Goal: Information Seeking & Learning: Learn about a topic

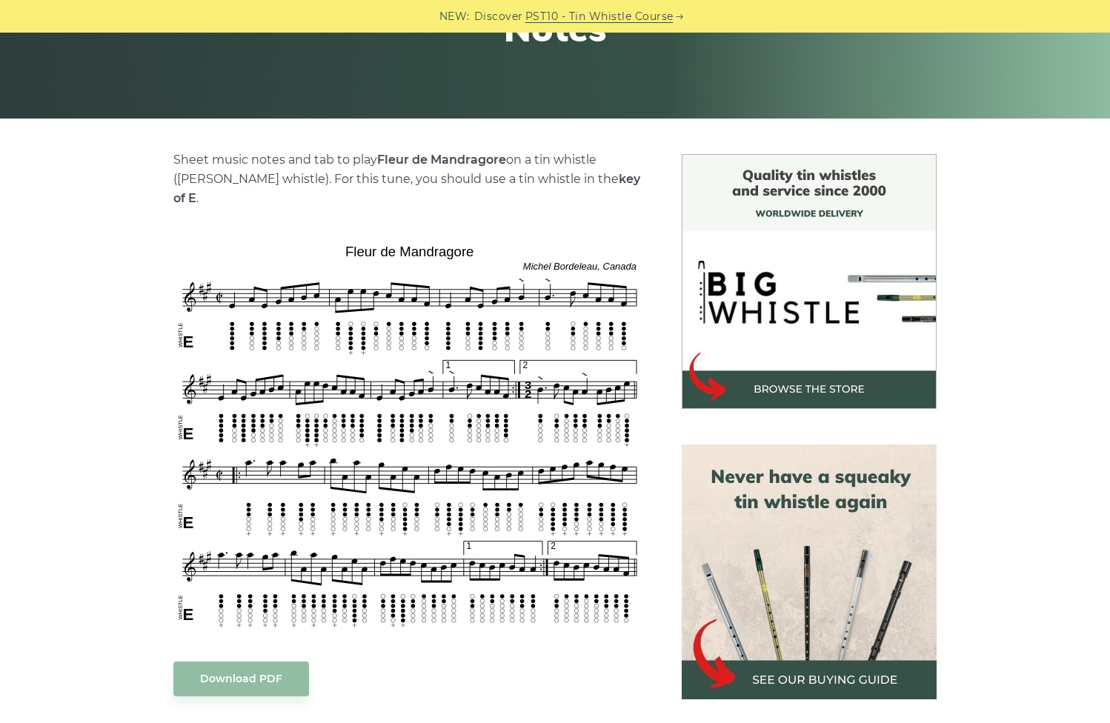
scroll to position [271, 0]
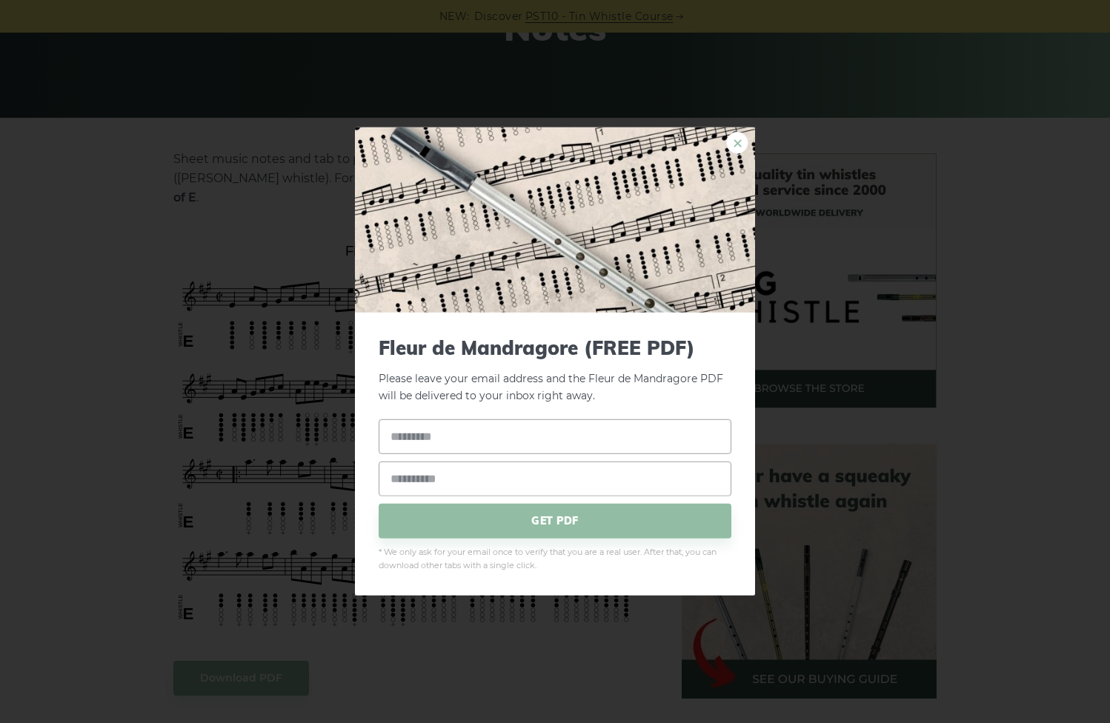
click at [733, 148] on link "×" at bounding box center [737, 143] width 22 height 22
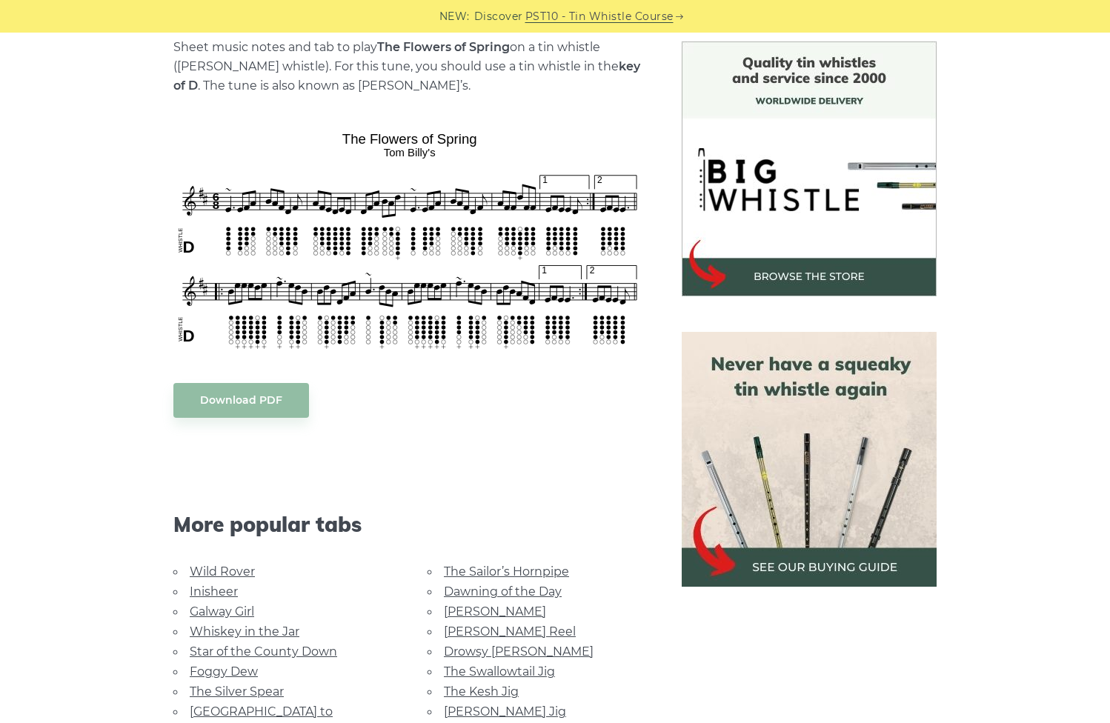
scroll to position [384, 0]
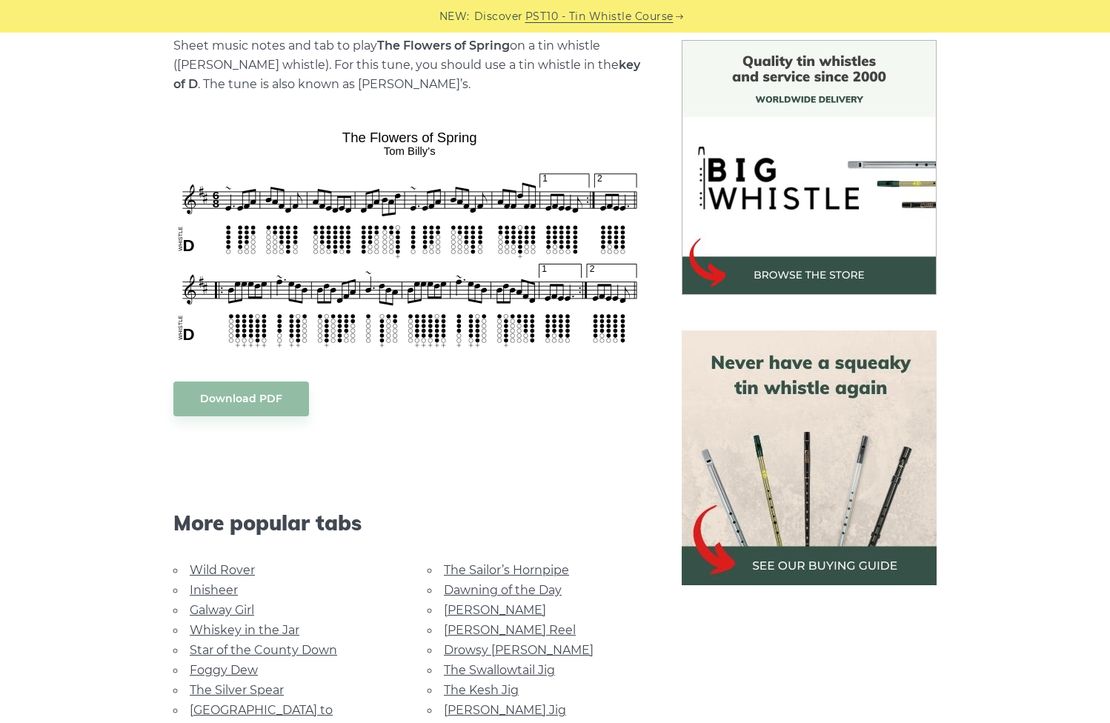
click at [485, 627] on link "[PERSON_NAME] Reel" at bounding box center [510, 630] width 132 height 14
click at [219, 608] on link "Galway Girl" at bounding box center [222, 610] width 64 height 14
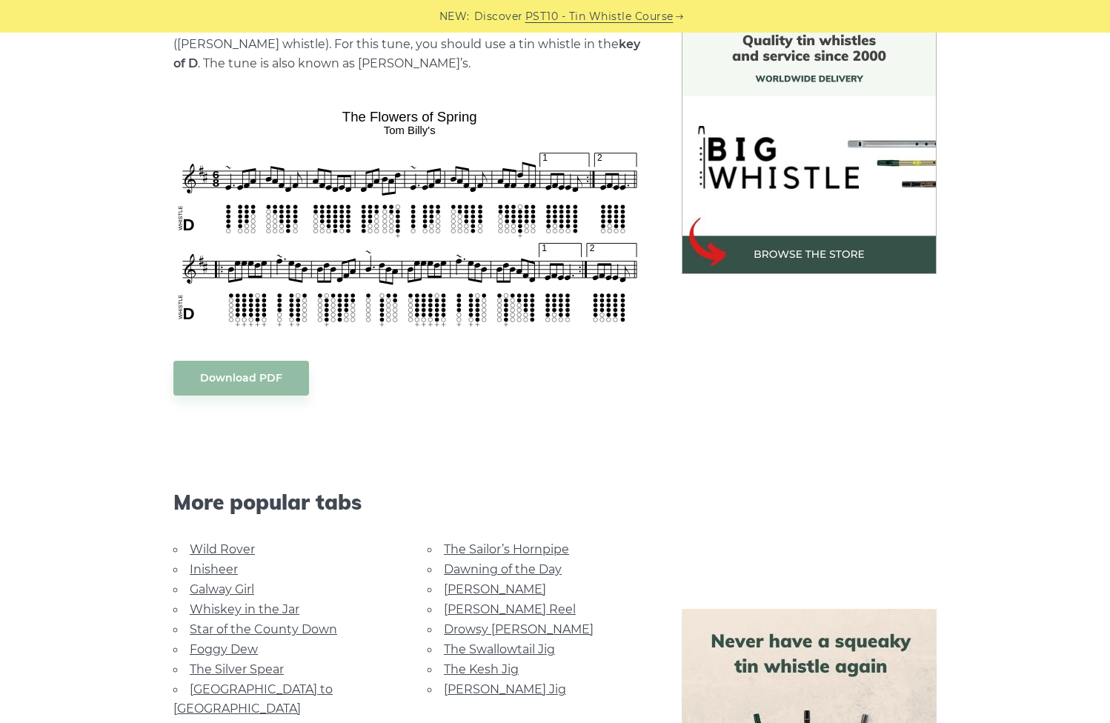
scroll to position [0, 0]
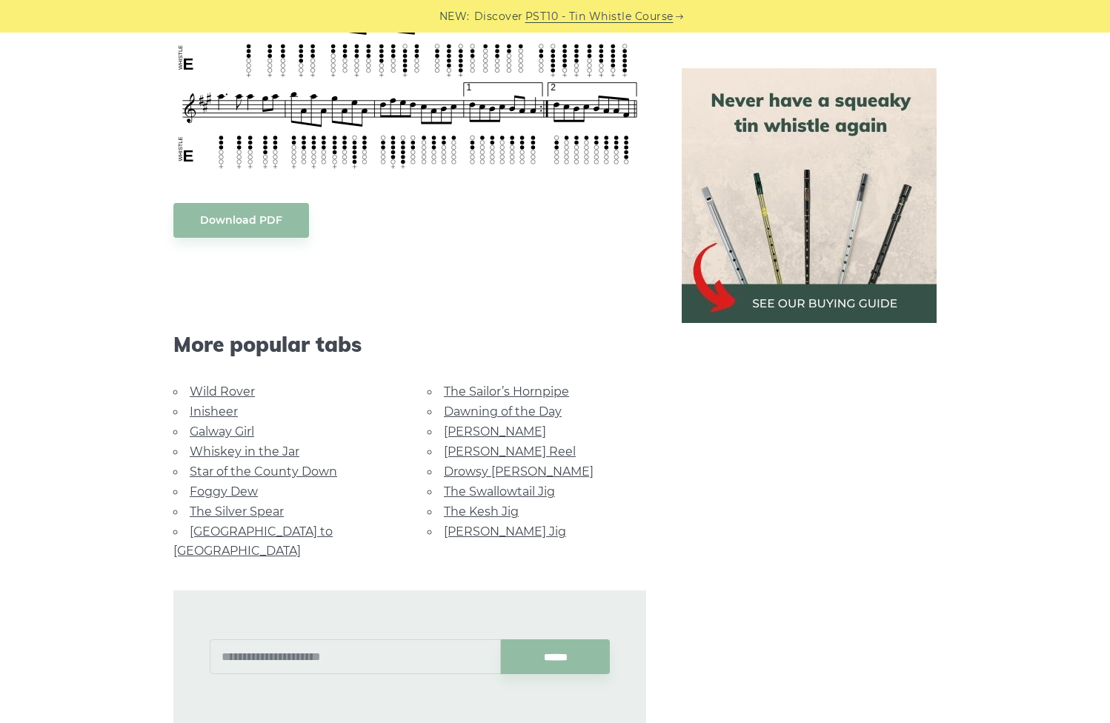
scroll to position [778, 0]
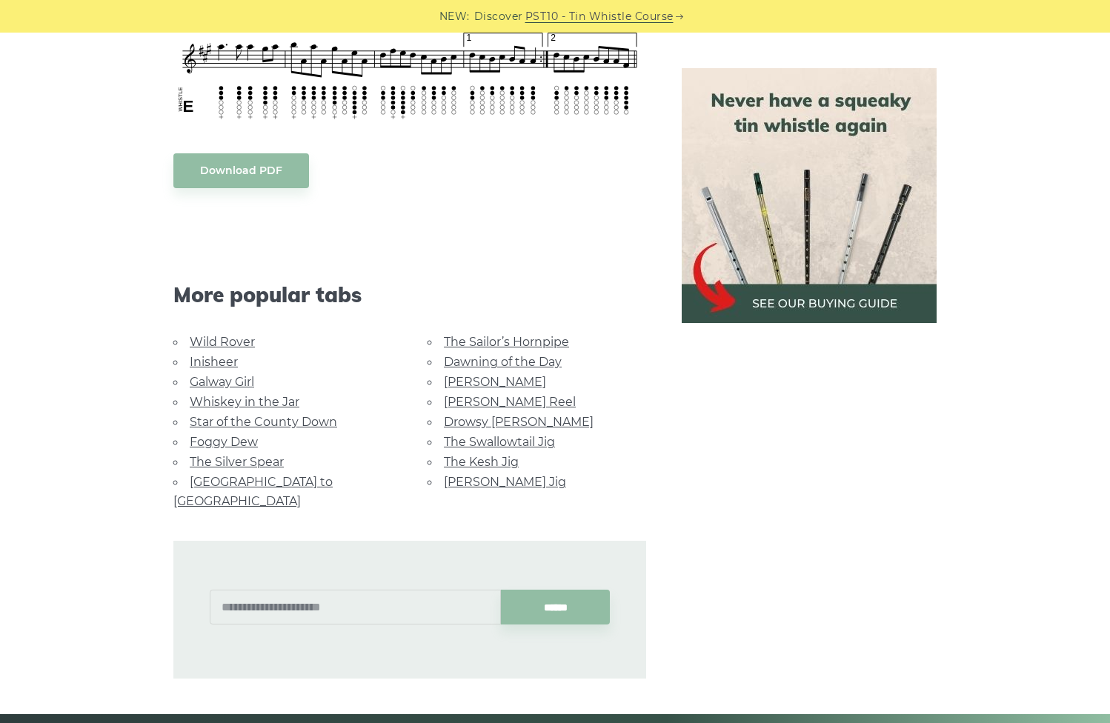
click at [211, 415] on link "Star of the County Down" at bounding box center [263, 422] width 147 height 14
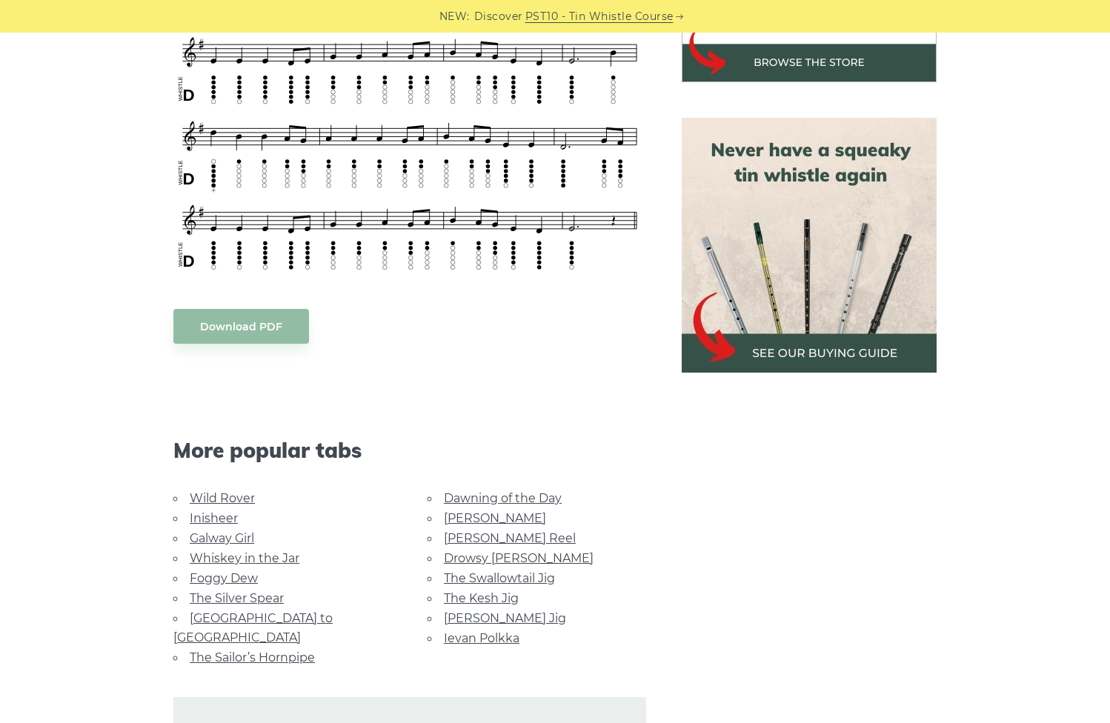
scroll to position [601, 0]
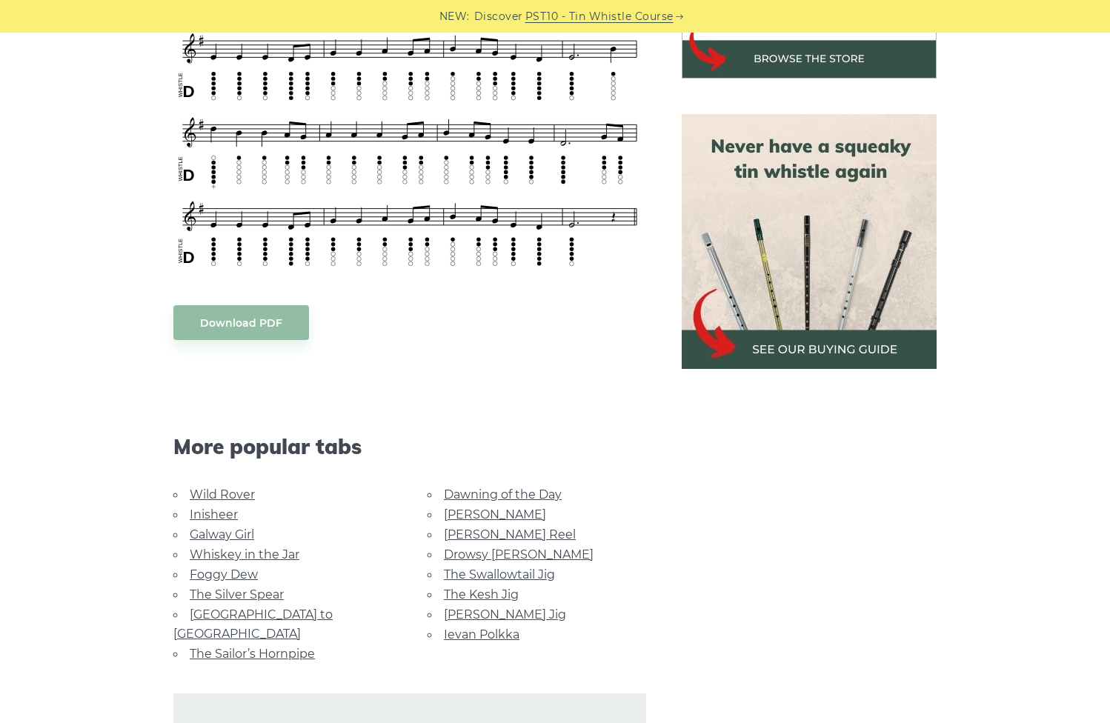
click at [243, 647] on link "The Sailor’s Hornpipe" at bounding box center [252, 654] width 125 height 14
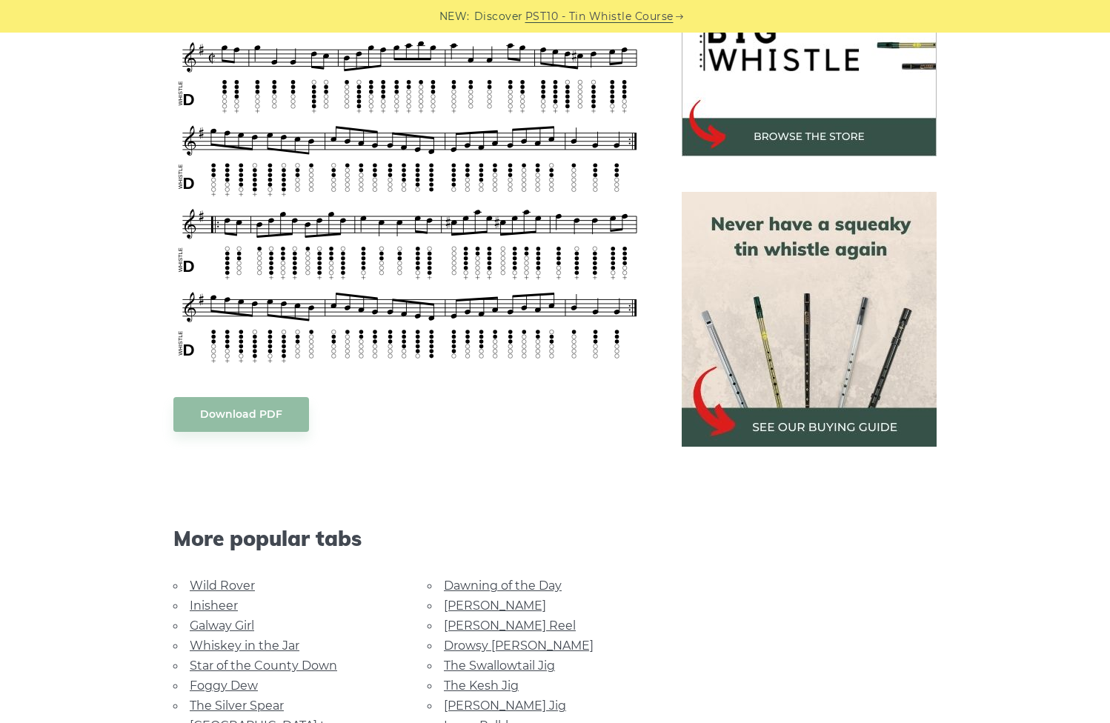
scroll to position [684, 0]
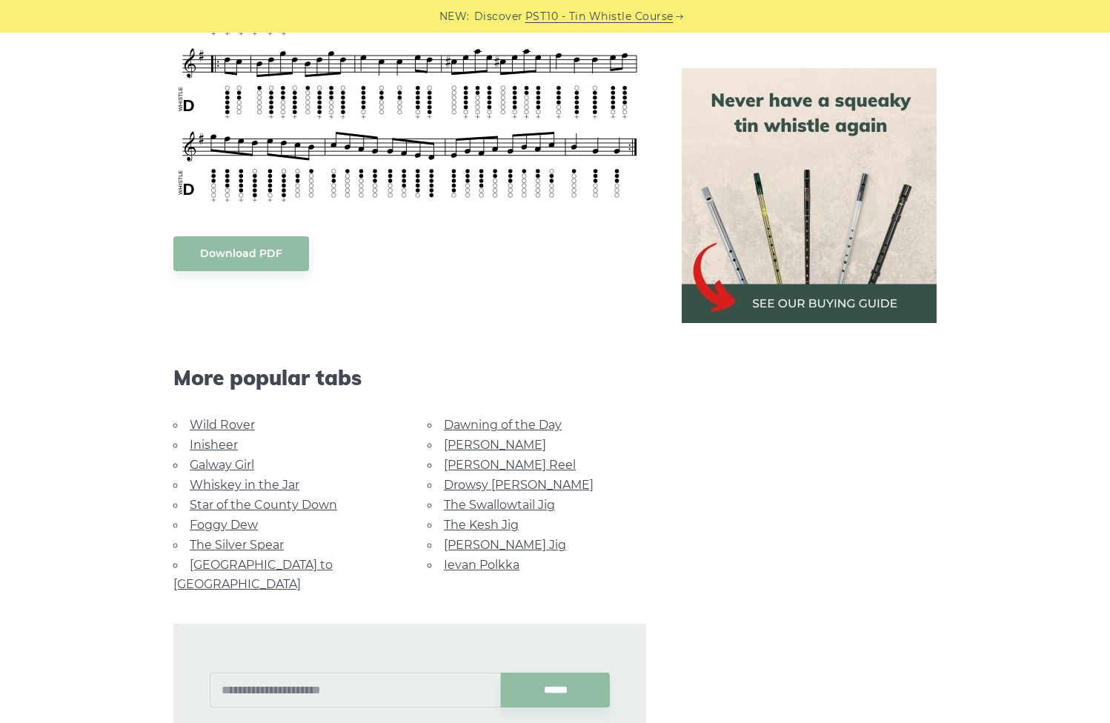
click at [215, 419] on link "Wild Rover" at bounding box center [222, 425] width 65 height 14
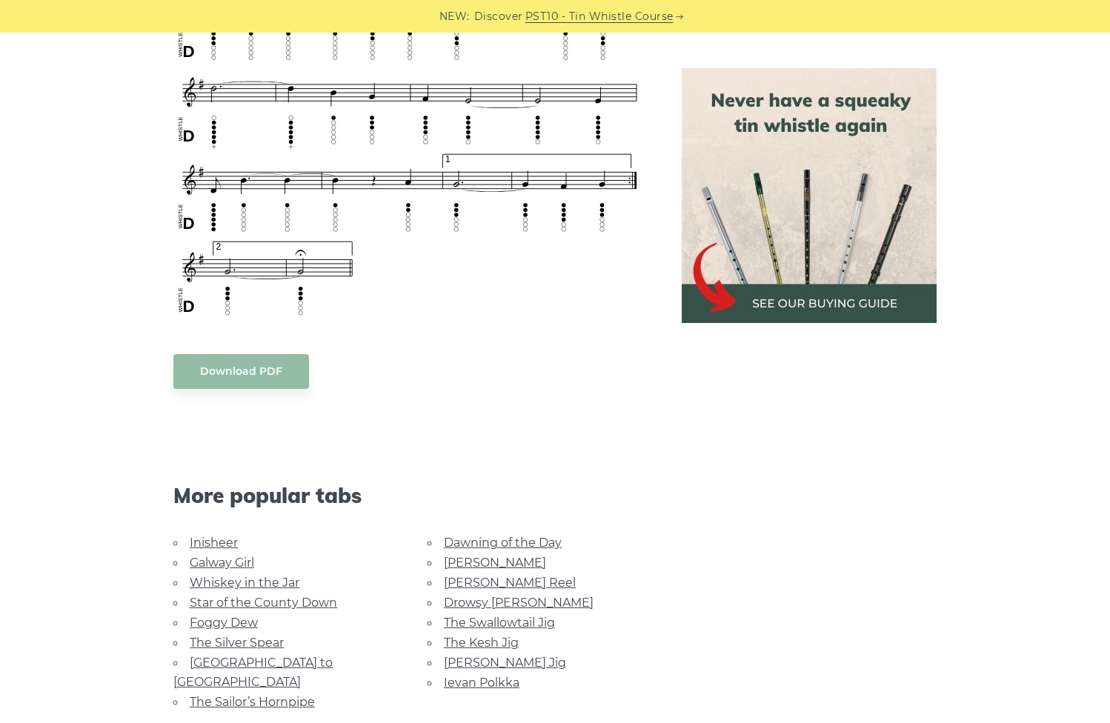
scroll to position [1315, 0]
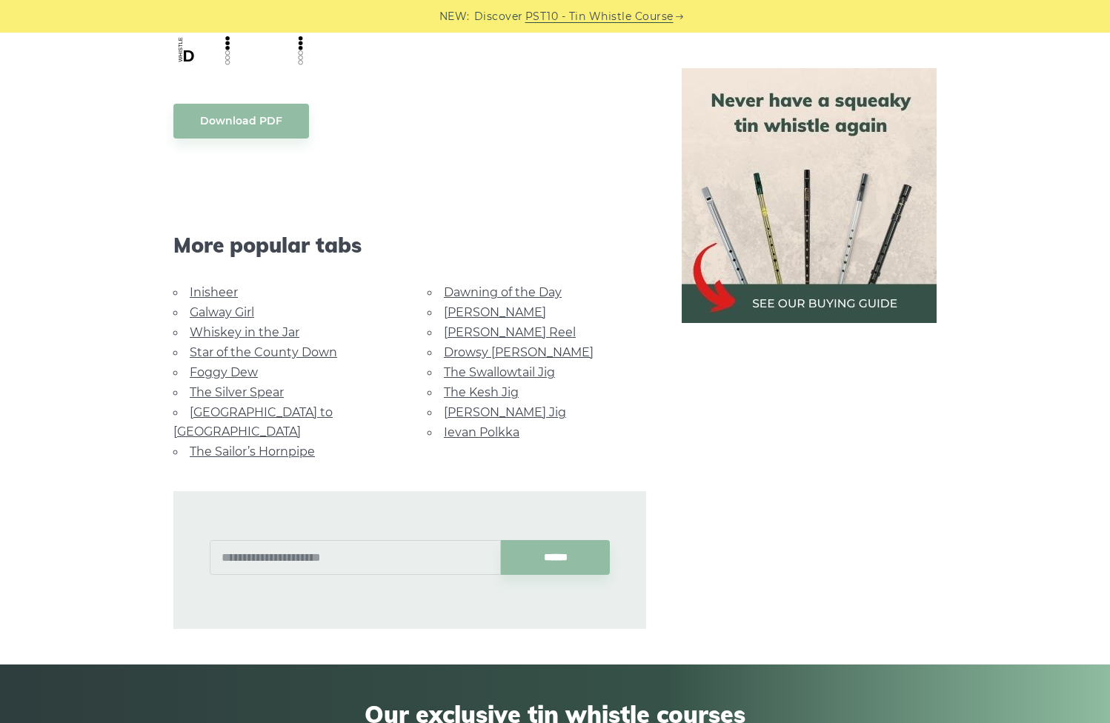
click at [468, 305] on link "[PERSON_NAME]" at bounding box center [495, 312] width 102 height 14
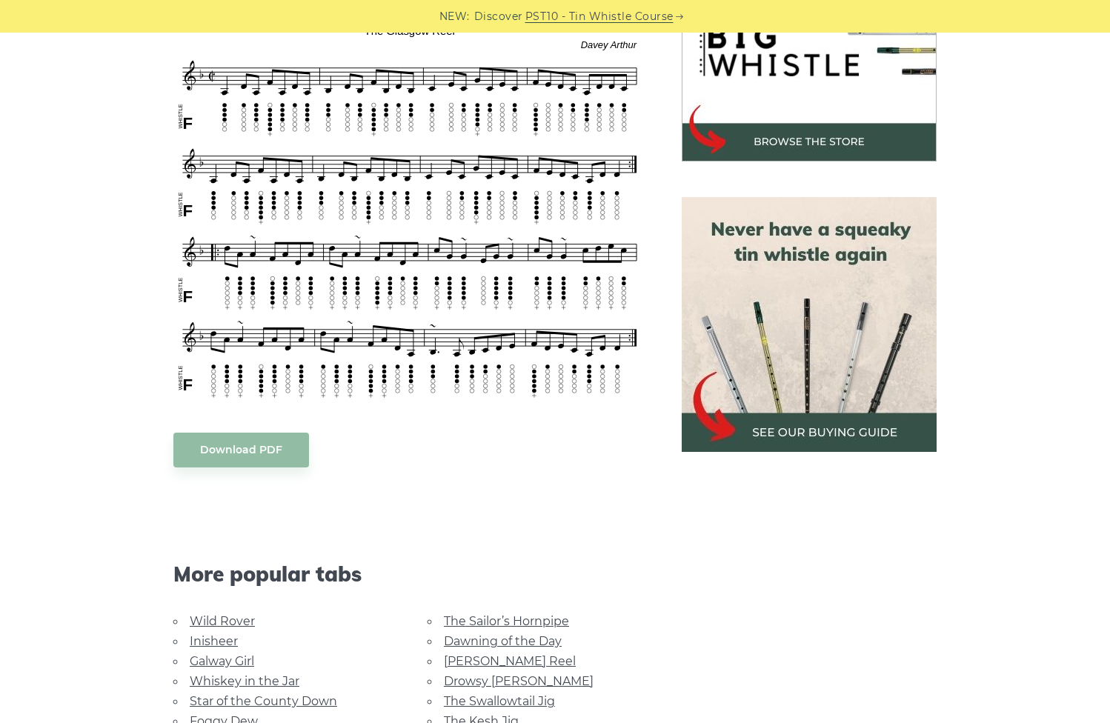
scroll to position [524, 0]
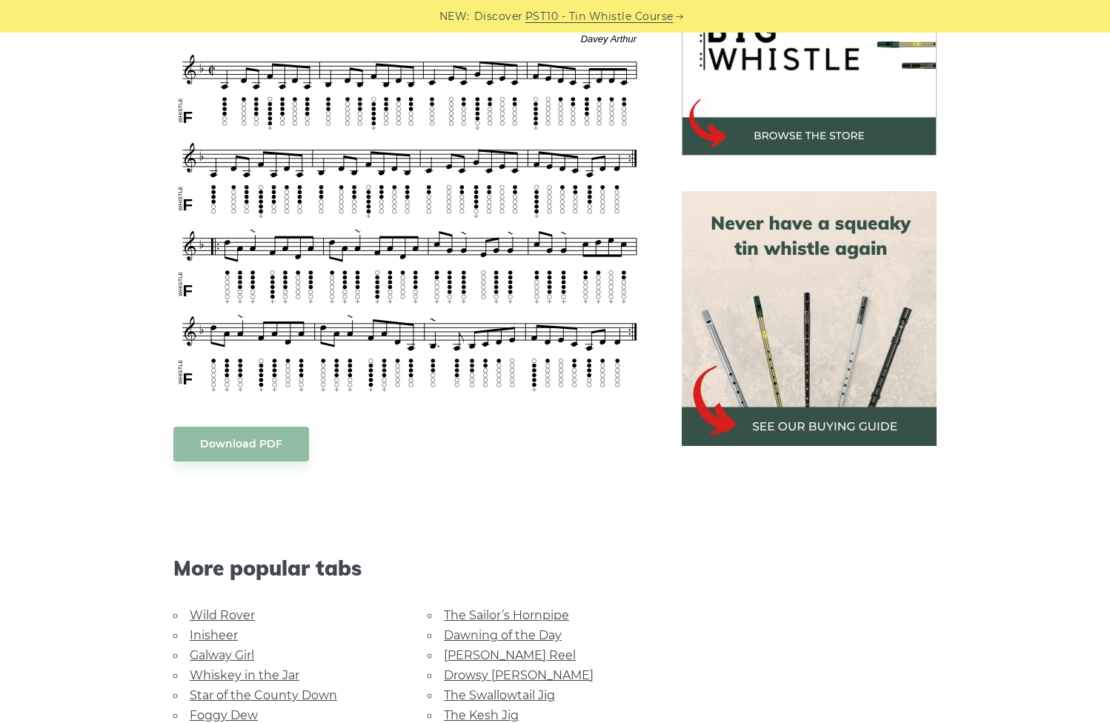
click at [516, 618] on link "The Sailor’s Hornpipe" at bounding box center [506, 615] width 125 height 14
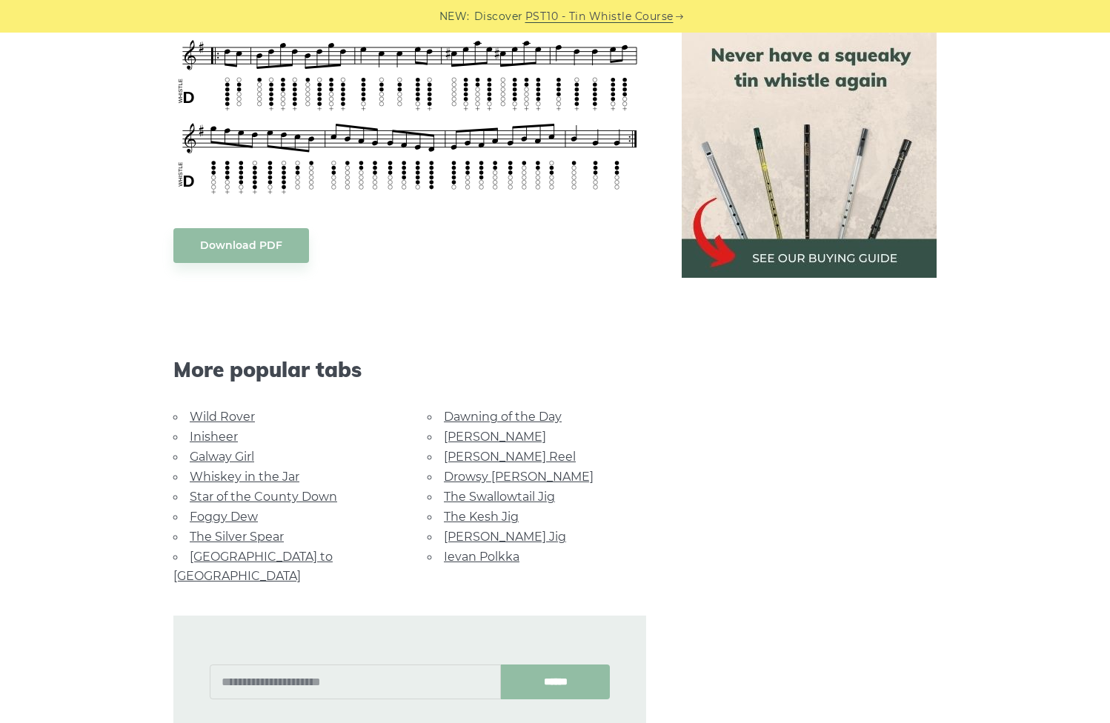
scroll to position [770, 0]
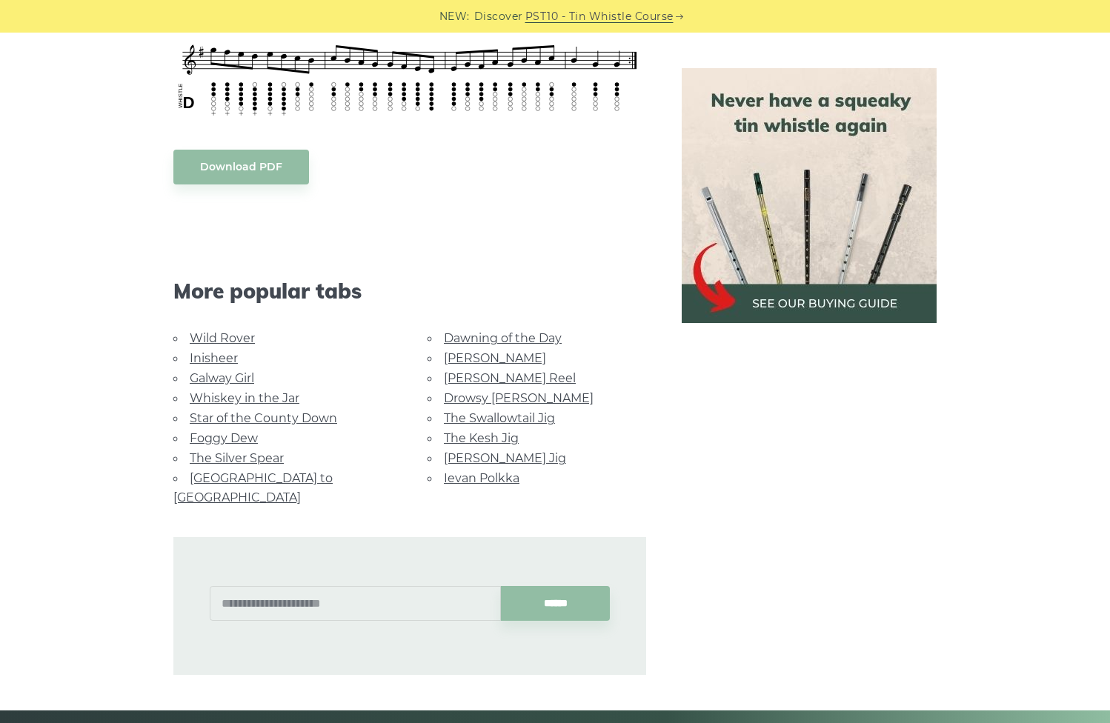
click at [487, 480] on link "Ievan Polkka" at bounding box center [482, 478] width 76 height 14
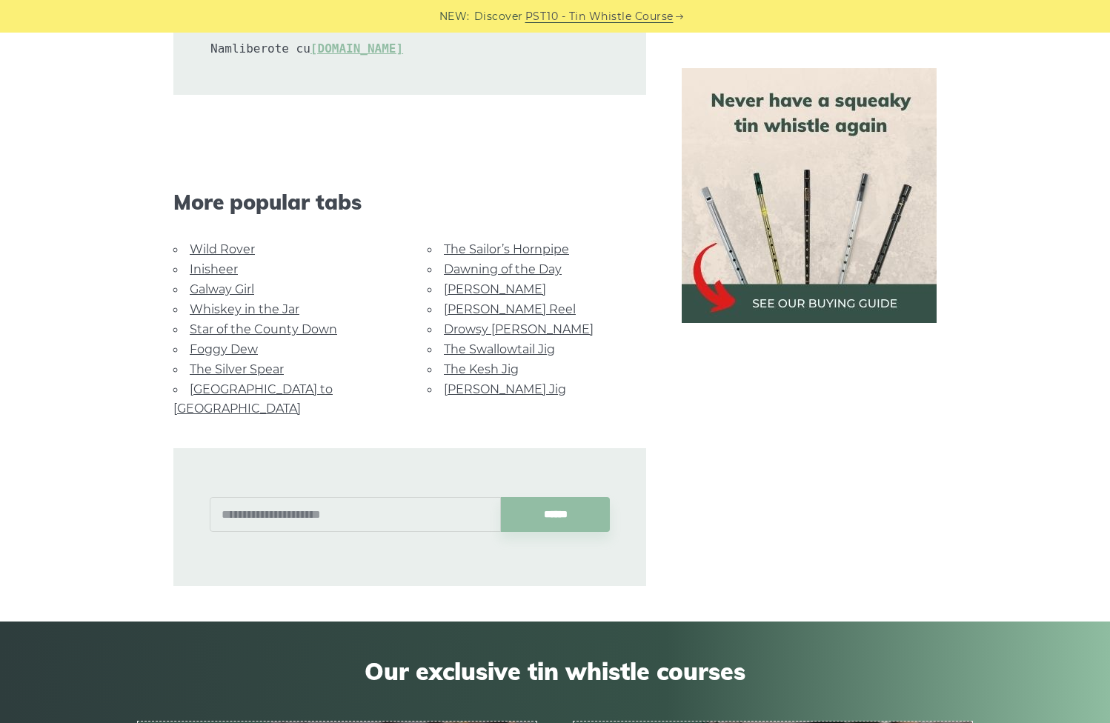
scroll to position [3465, 0]
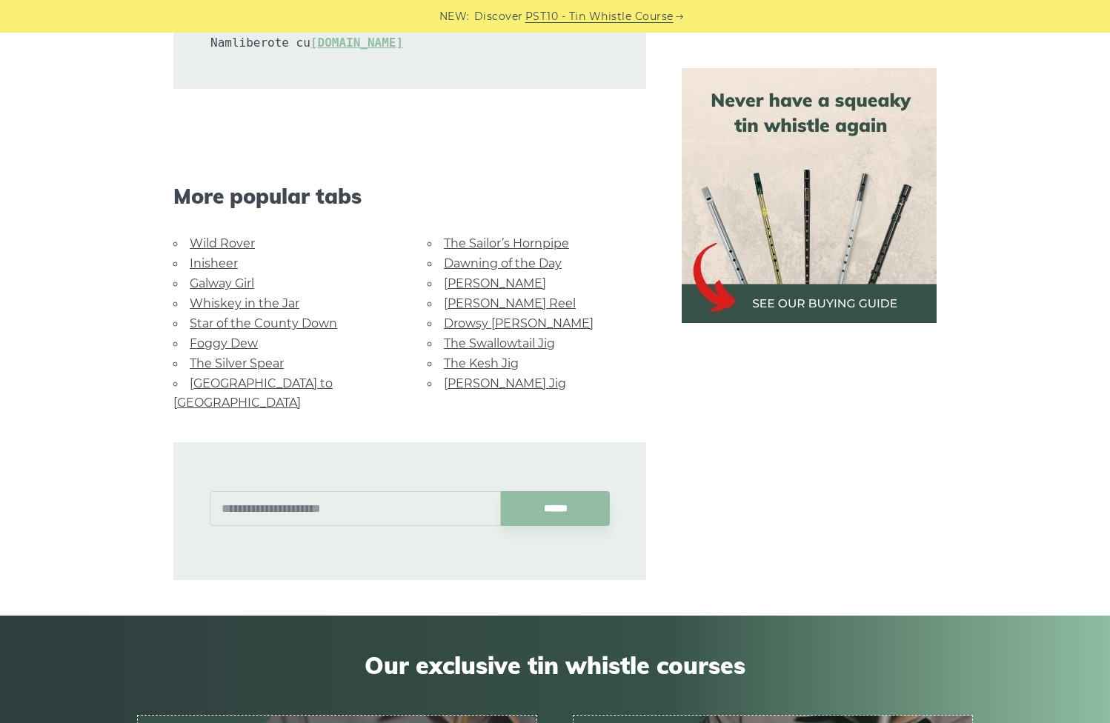
click at [508, 340] on link "The Swallowtail Jig" at bounding box center [499, 343] width 111 height 14
